Goal: Task Accomplishment & Management: Manage account settings

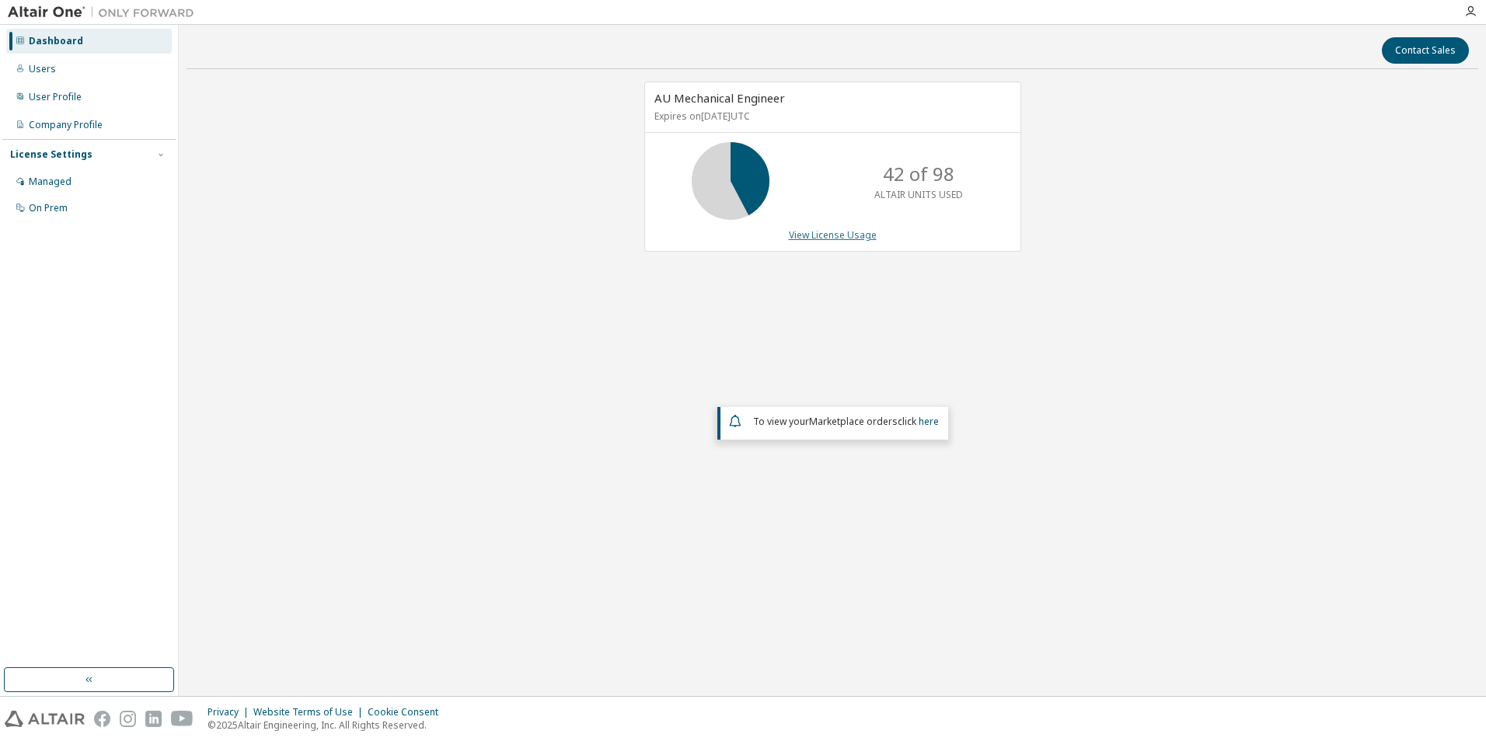
drag, startPoint x: 845, startPoint y: 226, endPoint x: 812, endPoint y: 237, distance: 34.4
drag, startPoint x: 812, startPoint y: 237, endPoint x: 761, endPoint y: 261, distance: 56.7
click at [754, 263] on div "AU Mechanical Engineer Expires on [DATE] UTC 42 of 98 ALTAIR UNITS USED View Li…" at bounding box center [825, 175] width 392 height 187
drag, startPoint x: 829, startPoint y: 235, endPoint x: 816, endPoint y: 233, distance: 13.3
click at [816, 233] on link "View License Usage" at bounding box center [833, 234] width 88 height 13
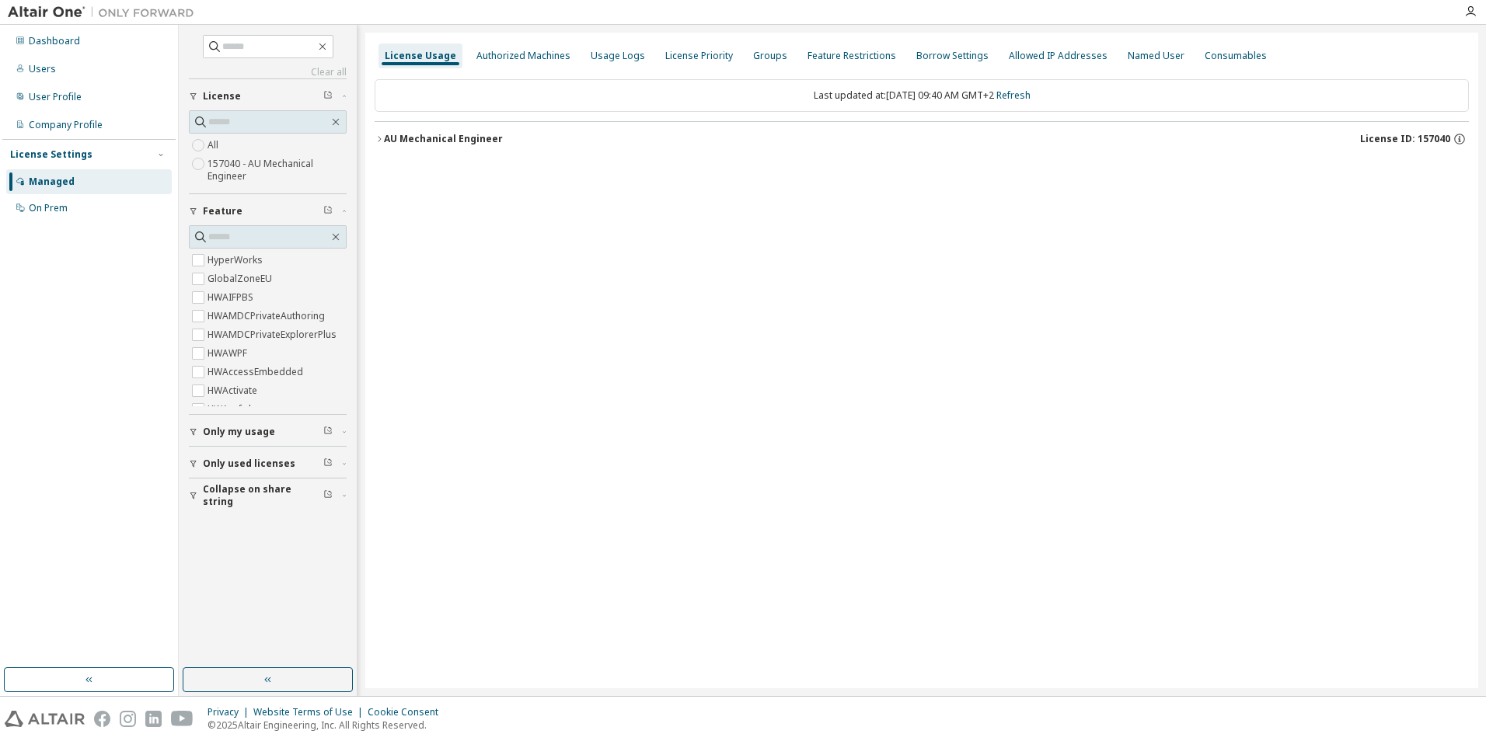
click at [382, 139] on icon "button" at bounding box center [379, 138] width 9 height 9
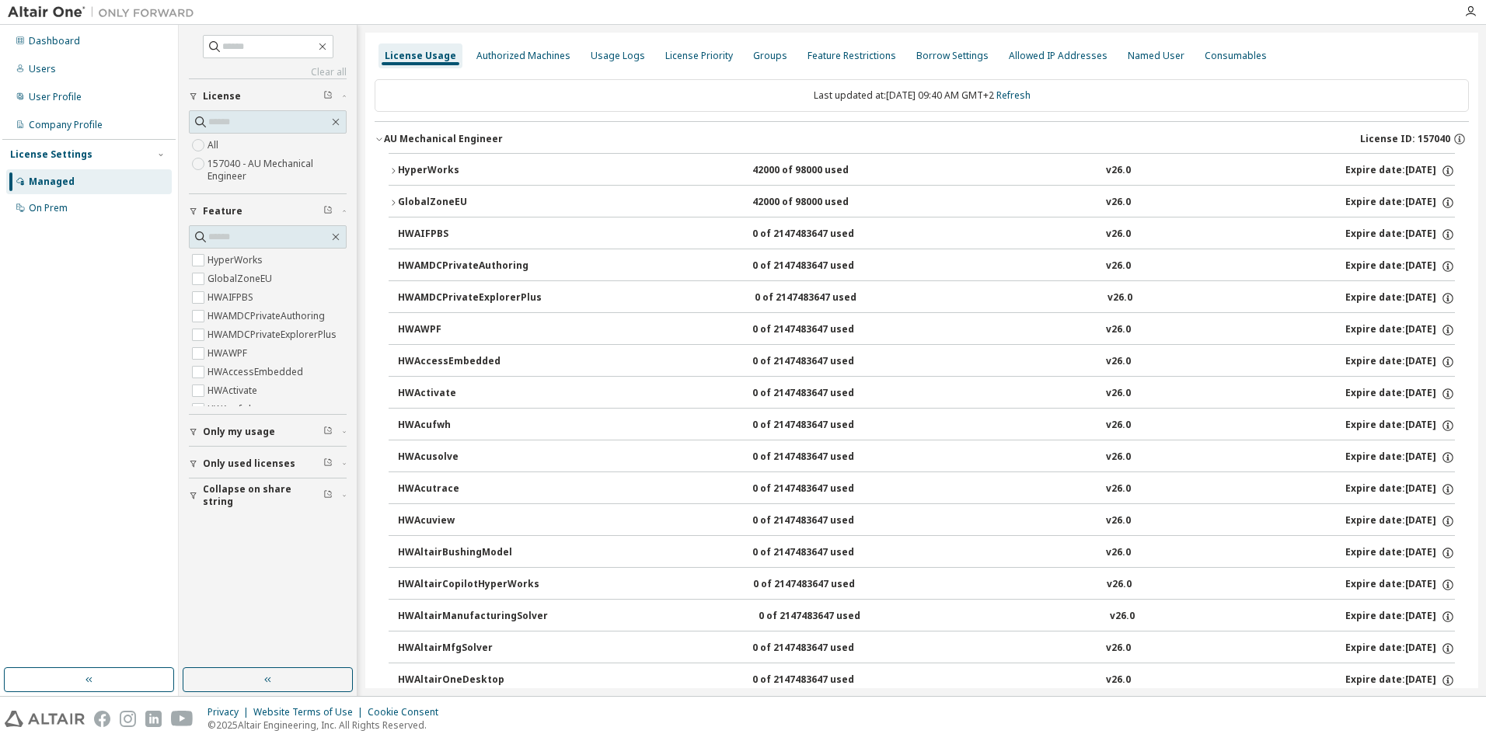
click at [392, 169] on icon "button" at bounding box center [393, 170] width 3 height 5
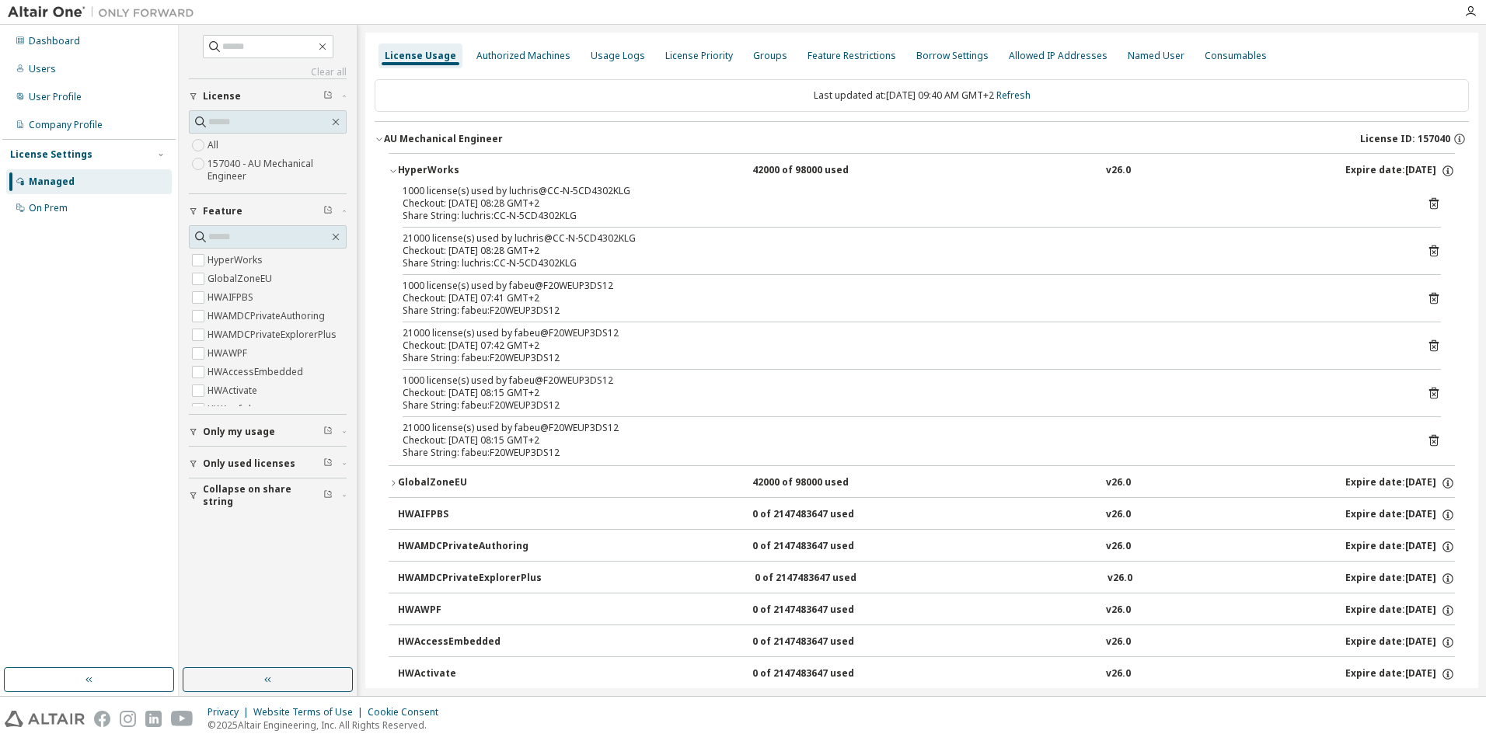
click at [382, 143] on icon "button" at bounding box center [379, 138] width 9 height 9
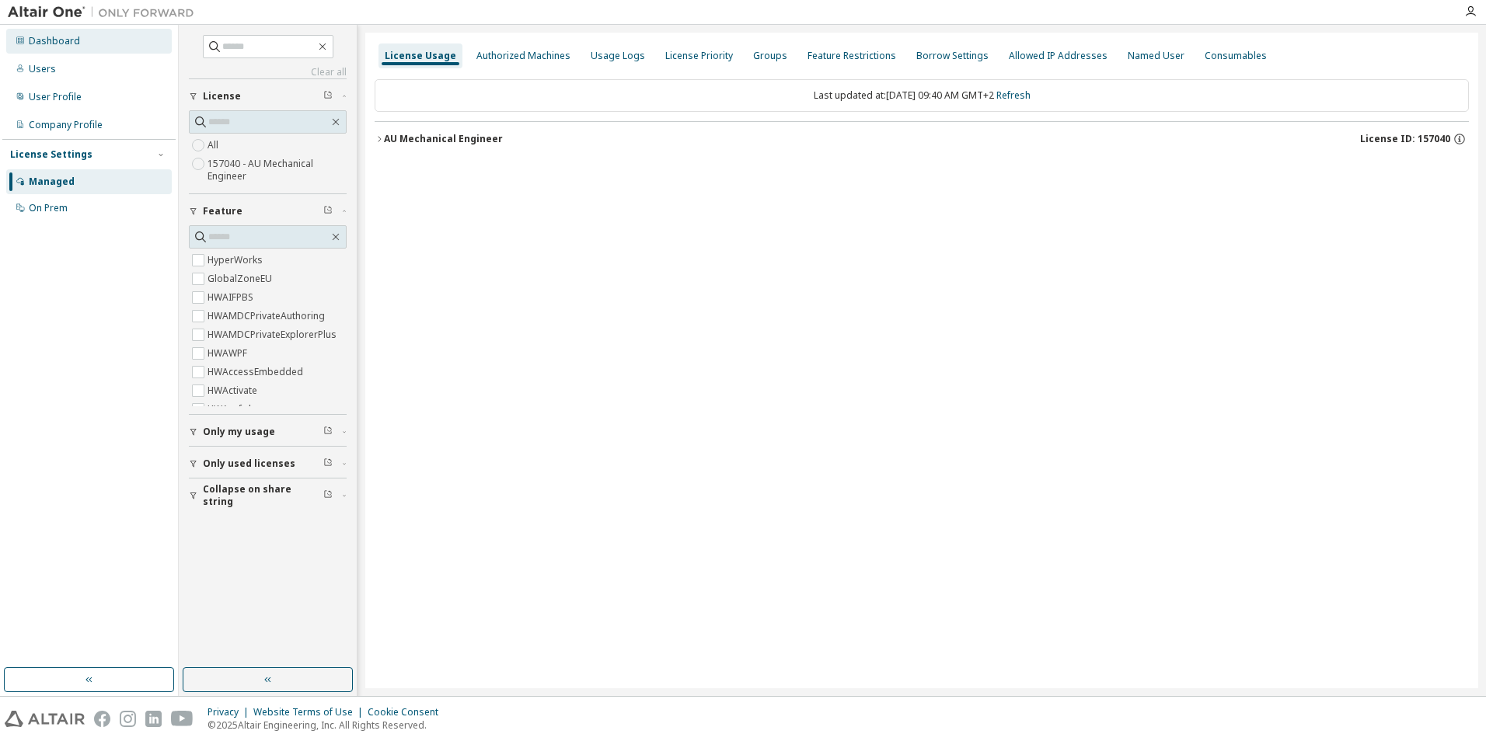
click at [67, 44] on div "Dashboard" at bounding box center [54, 41] width 51 height 12
